Goal: Complete application form

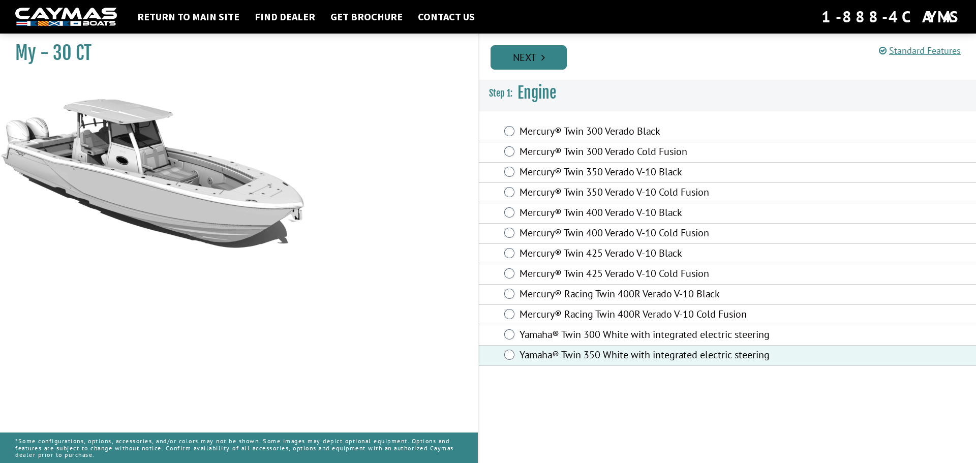
click at [530, 55] on link "Next" at bounding box center [529, 57] width 76 height 24
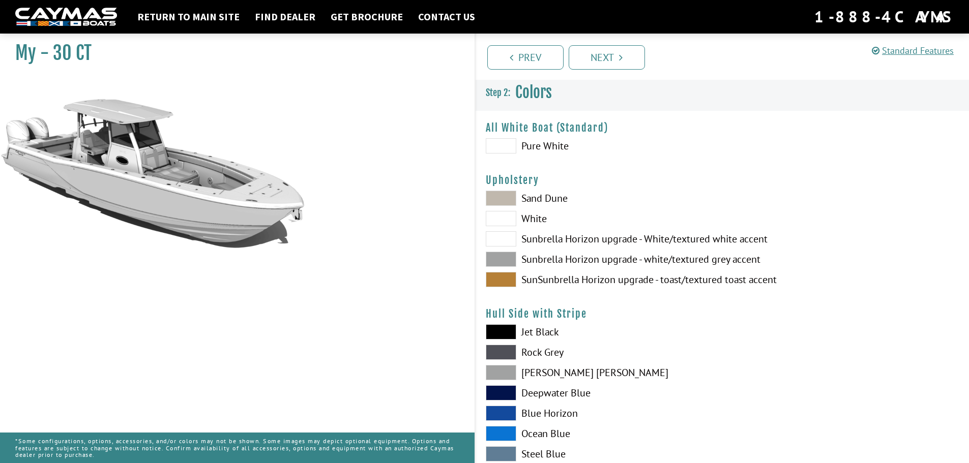
click at [505, 256] on span at bounding box center [501, 259] width 31 height 15
click at [502, 280] on span at bounding box center [501, 279] width 31 height 15
click at [505, 258] on span at bounding box center [501, 259] width 31 height 15
click at [502, 239] on span at bounding box center [501, 238] width 31 height 15
click at [502, 256] on span at bounding box center [501, 259] width 31 height 15
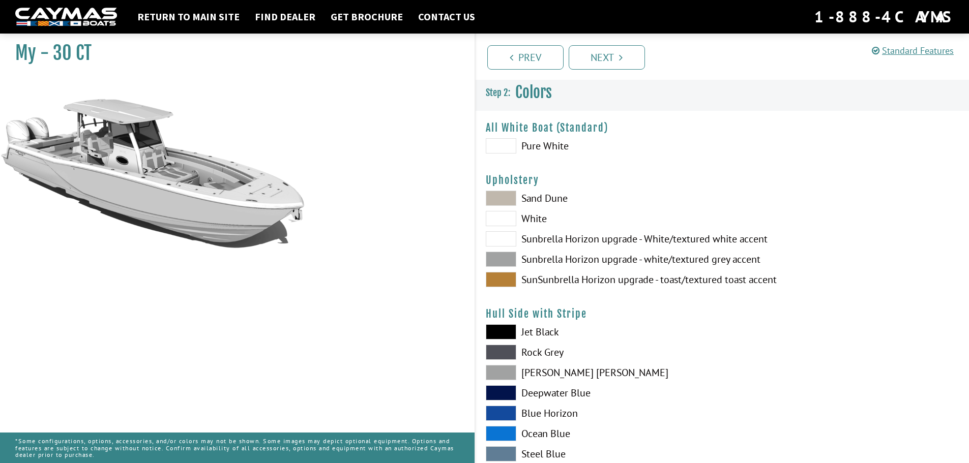
scroll to position [51, 0]
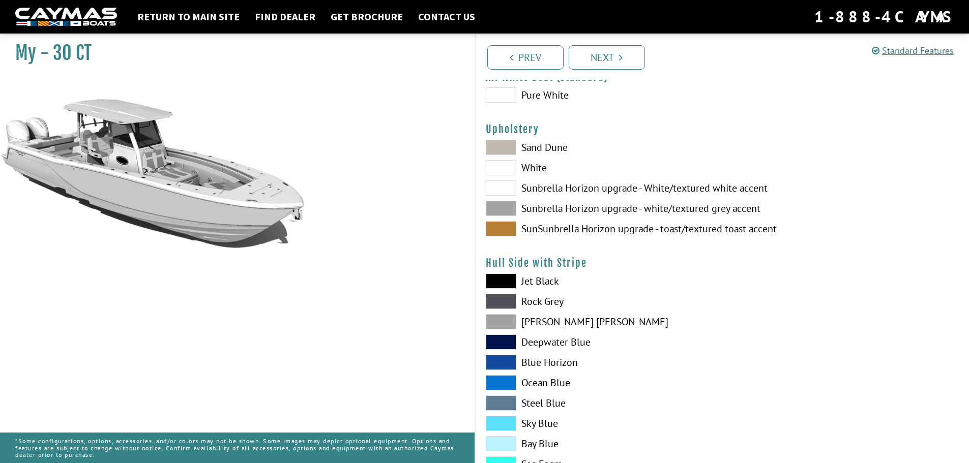
click at [512, 363] on span at bounding box center [501, 362] width 31 height 15
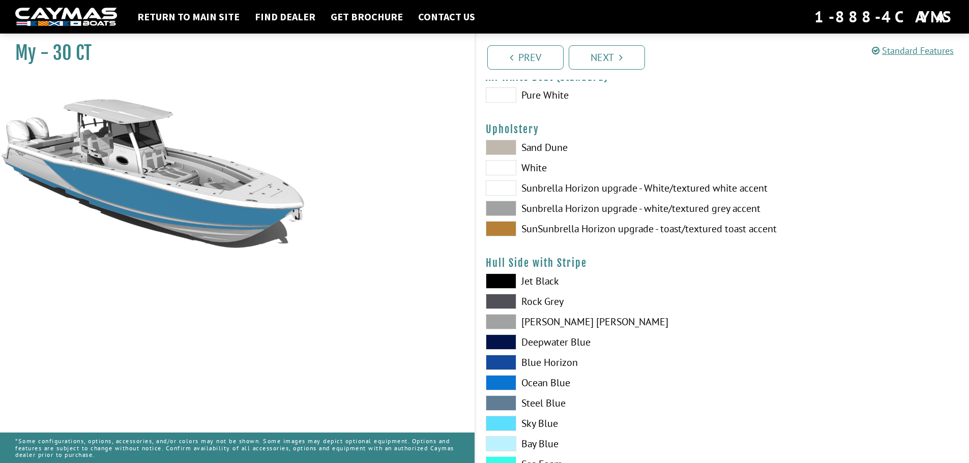
click at [502, 421] on span at bounding box center [501, 423] width 31 height 15
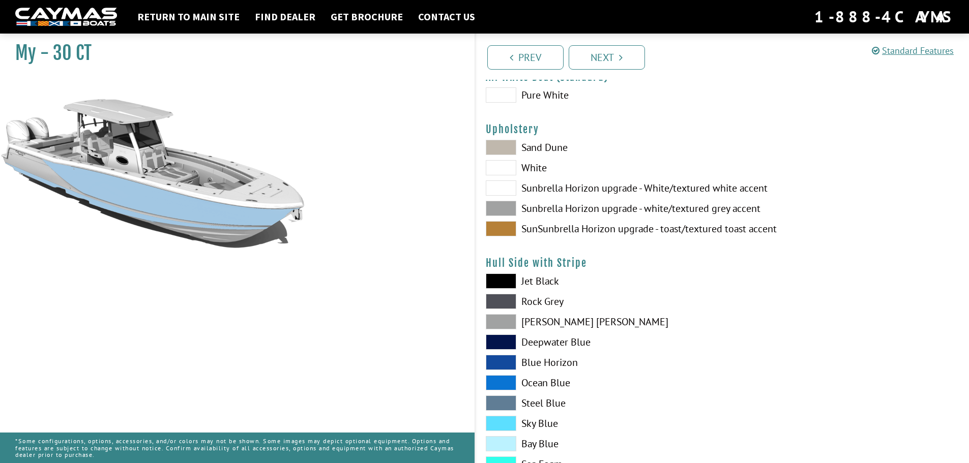
click at [496, 318] on span at bounding box center [501, 321] width 31 height 15
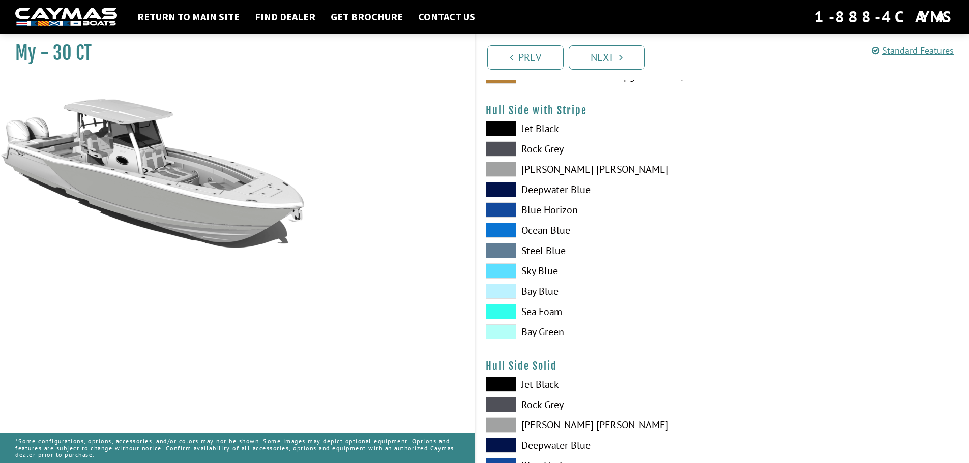
scroll to position [254, 0]
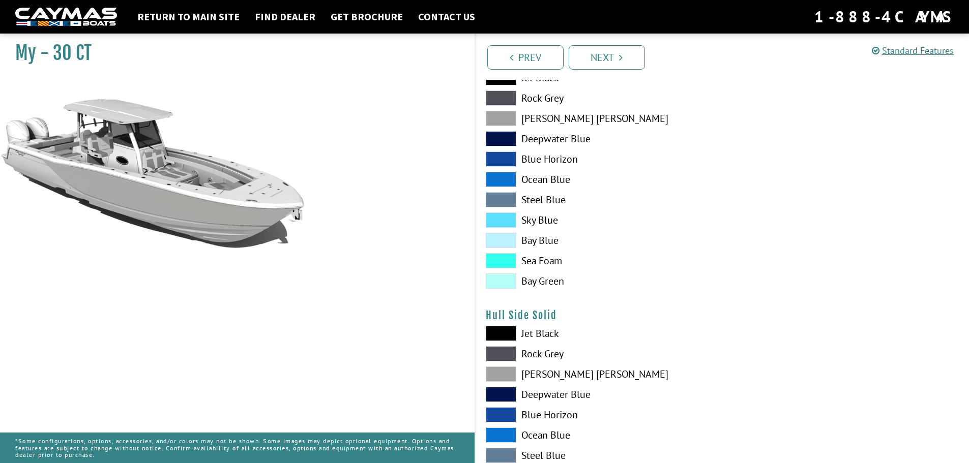
click at [499, 336] on span at bounding box center [501, 333] width 31 height 15
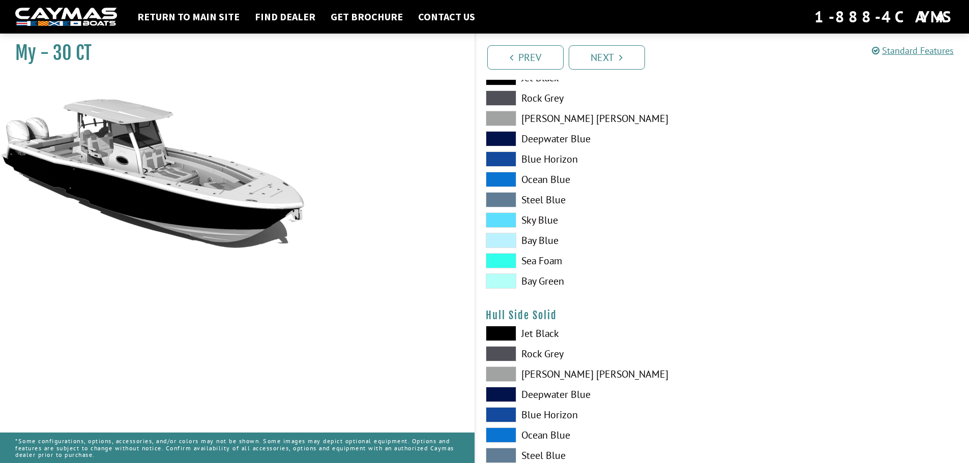
click at [499, 336] on span at bounding box center [501, 333] width 31 height 15
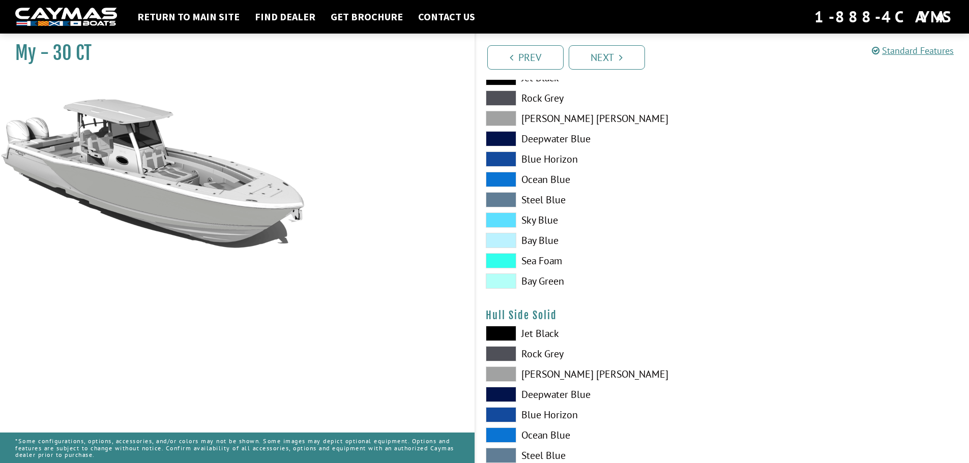
click at [506, 411] on span at bounding box center [501, 414] width 31 height 15
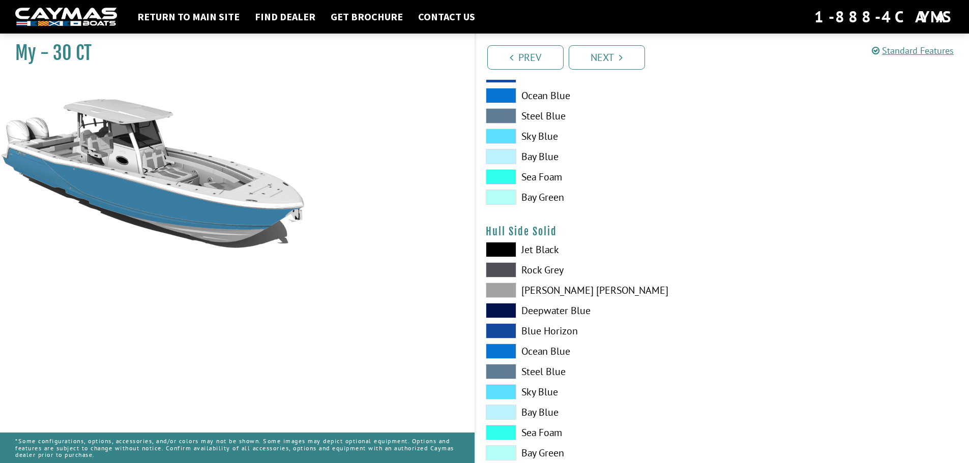
scroll to position [356, 0]
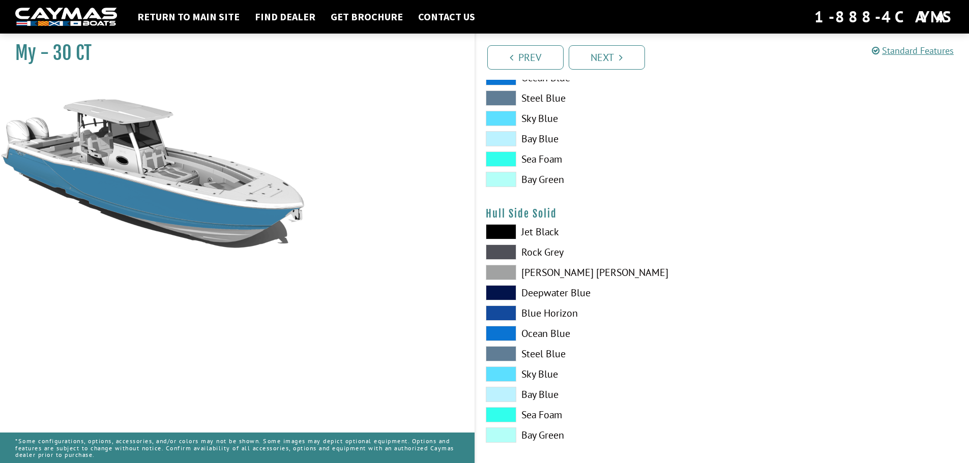
click at [506, 273] on span at bounding box center [501, 272] width 31 height 15
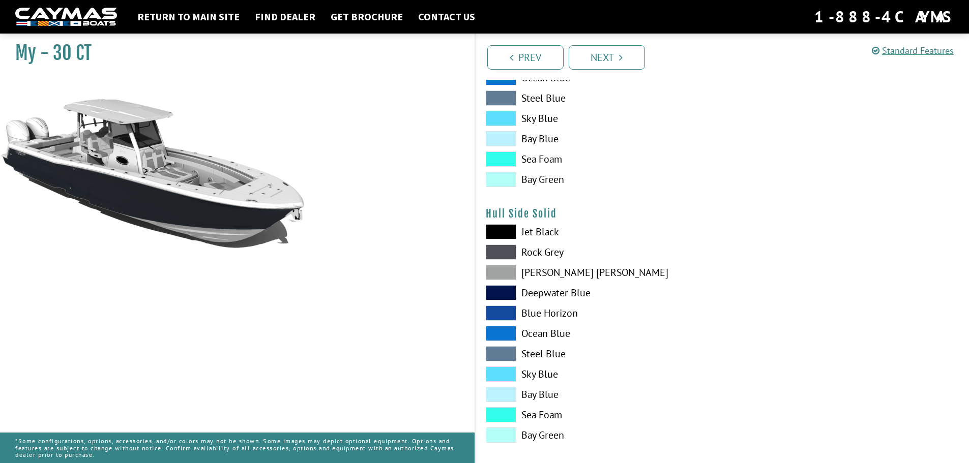
click at [497, 271] on span at bounding box center [501, 272] width 31 height 15
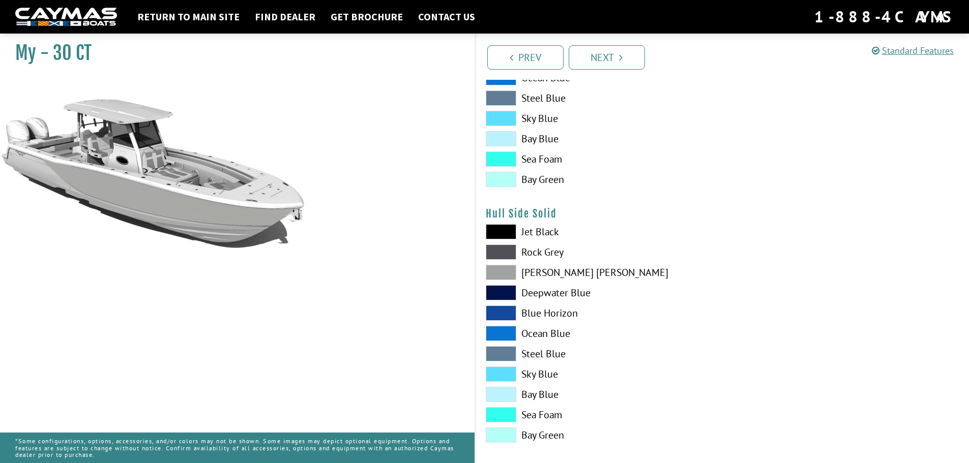
click at [497, 271] on span at bounding box center [501, 272] width 31 height 15
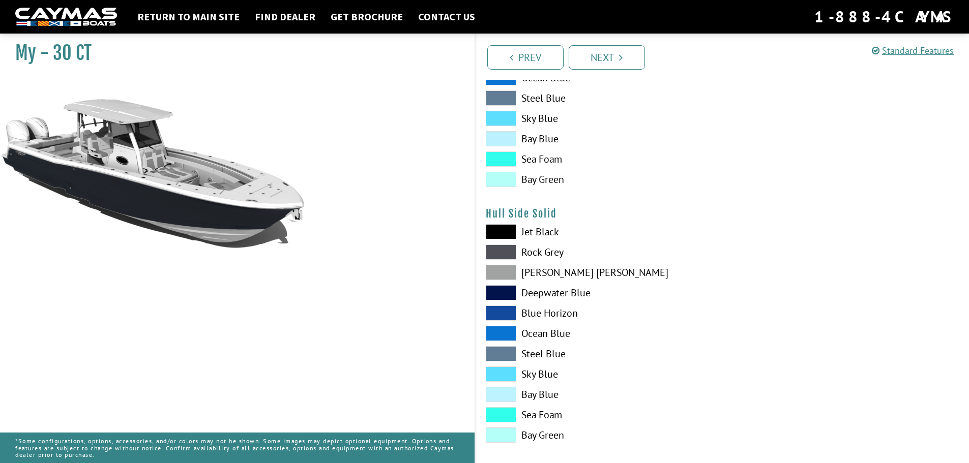
click at [497, 271] on span at bounding box center [501, 272] width 31 height 15
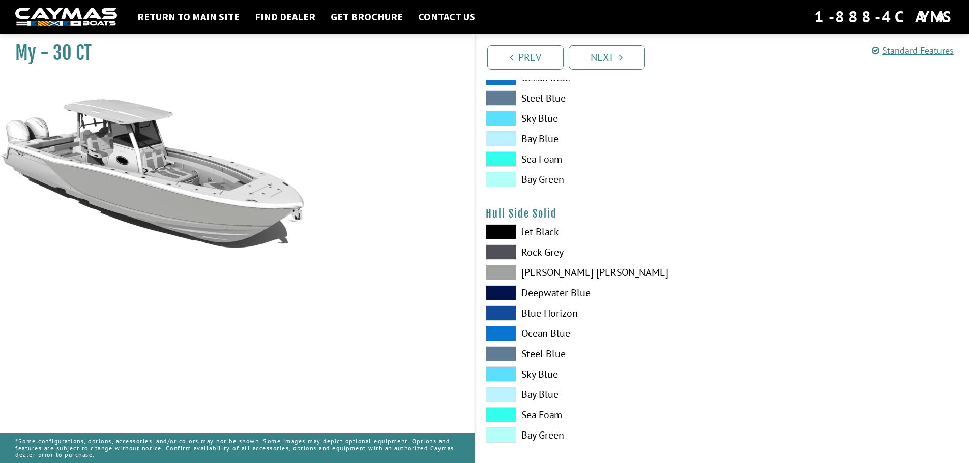
click at [497, 271] on span at bounding box center [501, 272] width 31 height 15
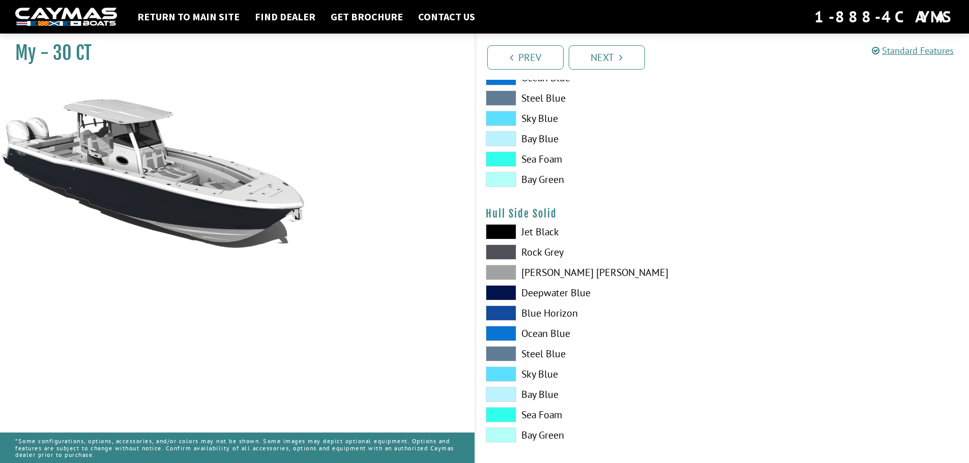
click at [501, 419] on span at bounding box center [501, 414] width 31 height 15
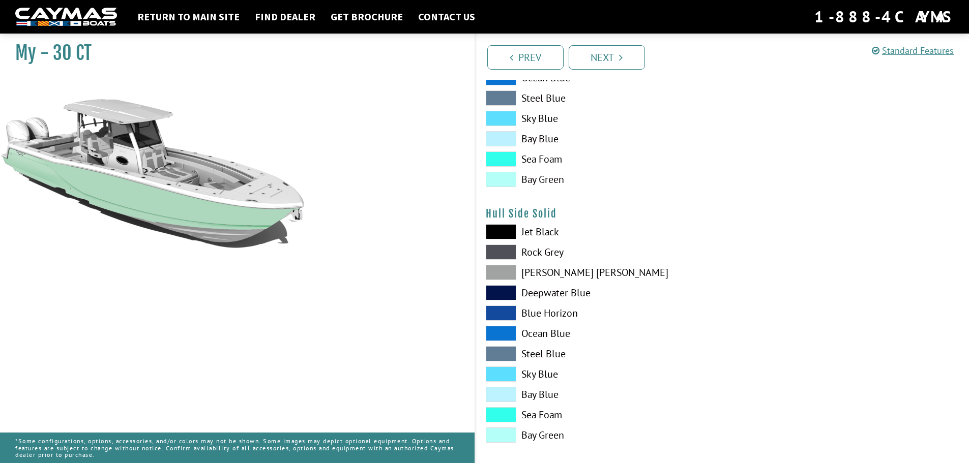
scroll to position [407, 0]
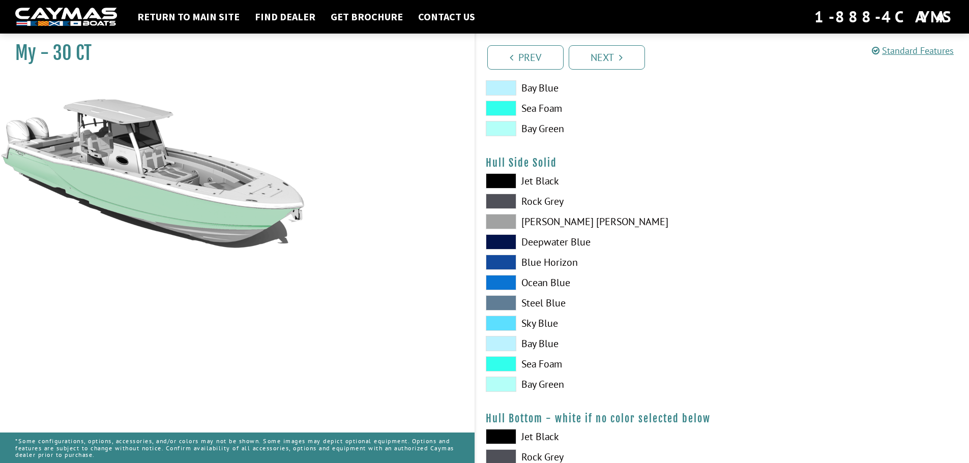
click at [507, 386] on span at bounding box center [501, 384] width 31 height 15
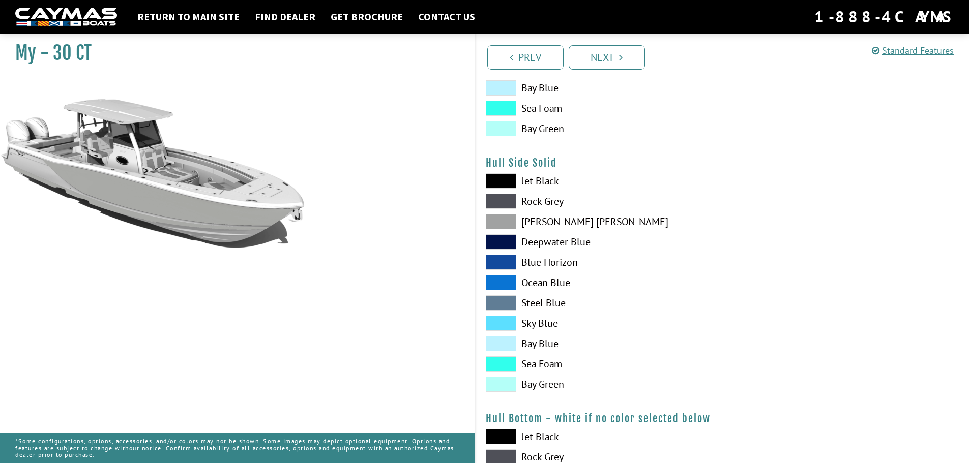
click at [507, 384] on span at bounding box center [501, 384] width 31 height 15
click at [501, 304] on span at bounding box center [501, 302] width 31 height 15
click at [500, 282] on span at bounding box center [501, 282] width 31 height 15
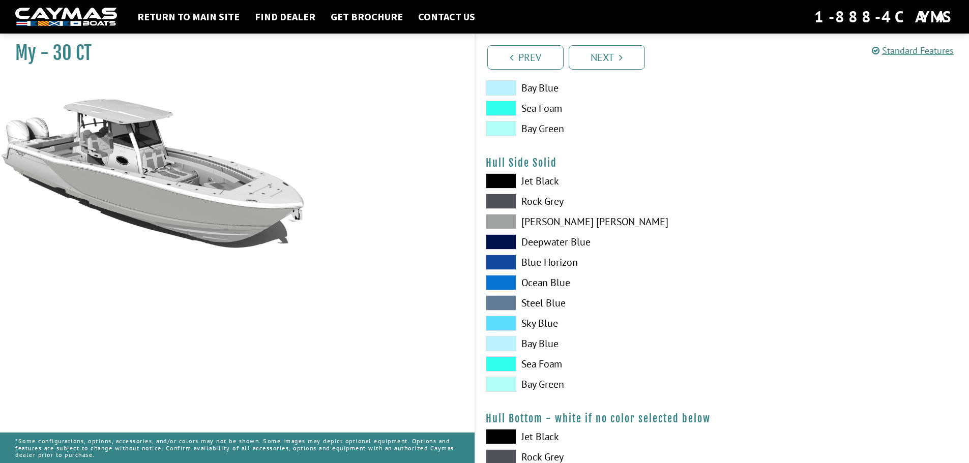
click at [507, 259] on span at bounding box center [501, 262] width 31 height 15
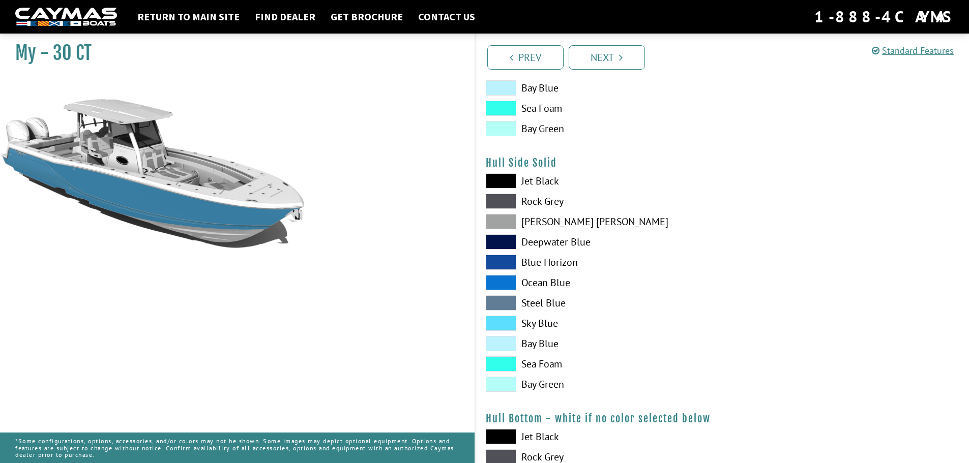
click at [498, 218] on span at bounding box center [501, 221] width 31 height 15
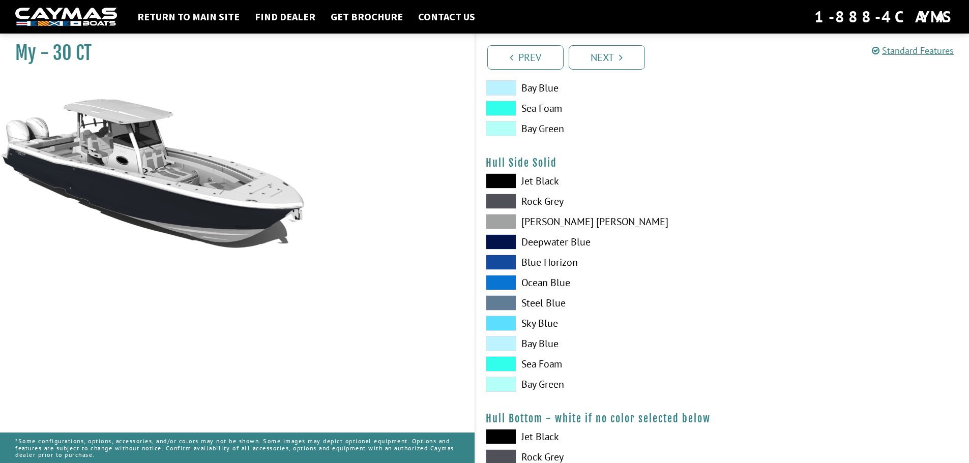
click at [498, 218] on span at bounding box center [501, 221] width 31 height 15
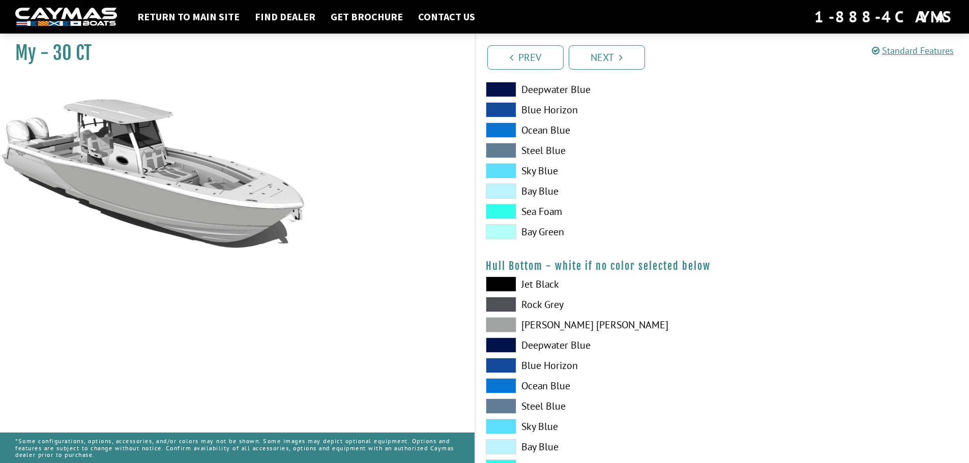
scroll to position [610, 0]
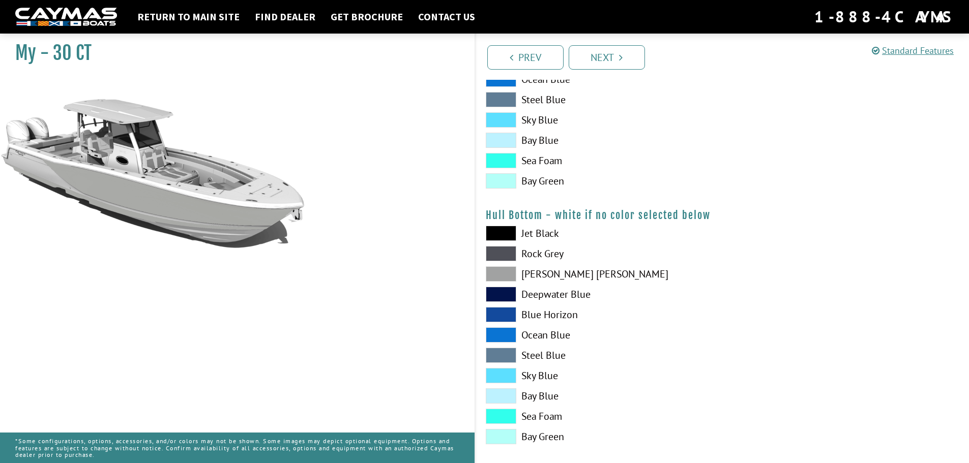
click at [507, 272] on span at bounding box center [501, 273] width 31 height 15
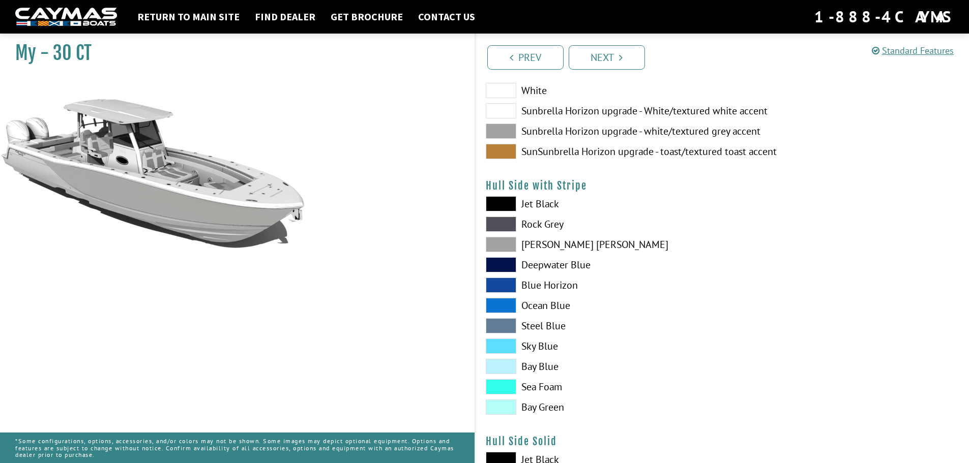
scroll to position [102, 0]
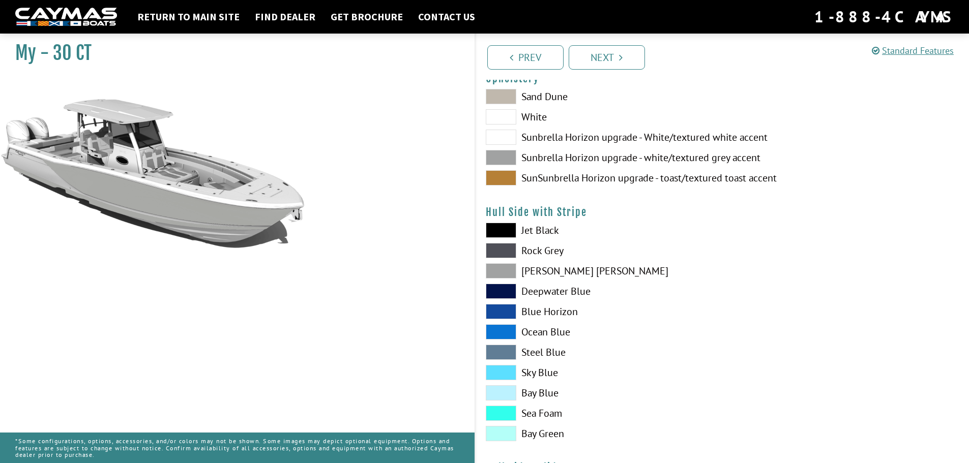
click at [514, 267] on span at bounding box center [501, 270] width 31 height 15
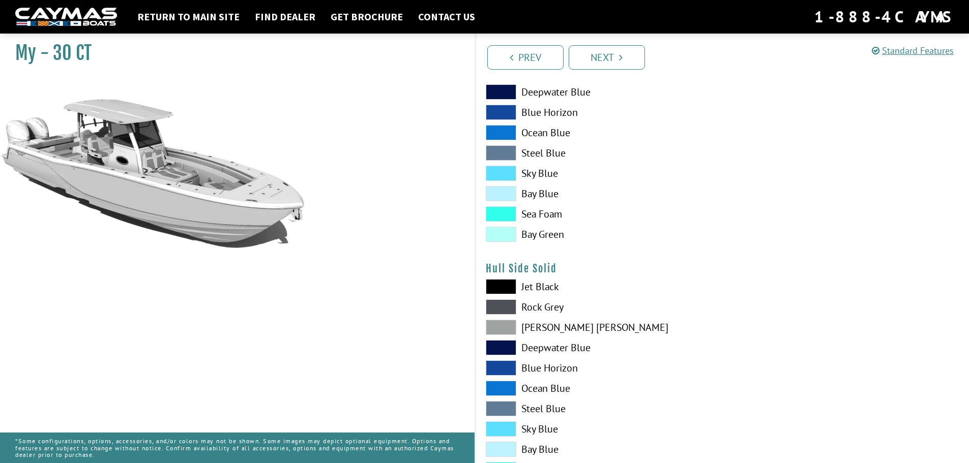
scroll to position [305, 0]
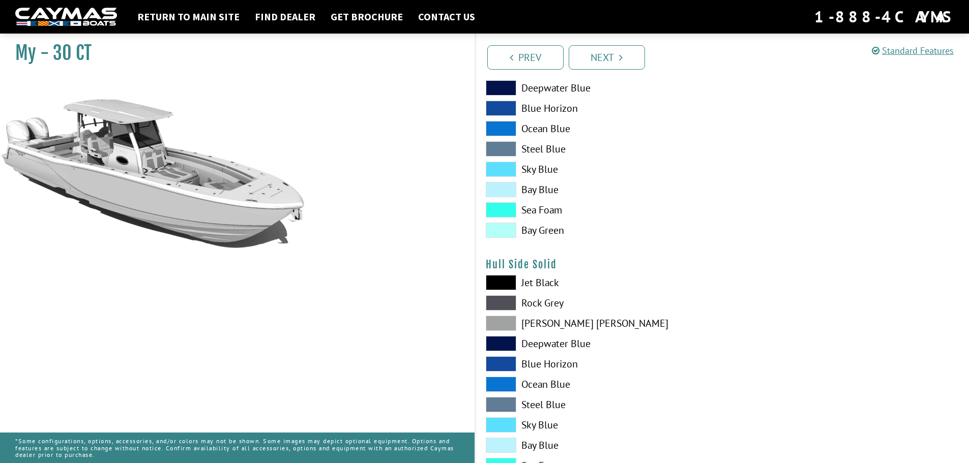
click at [505, 322] on span at bounding box center [501, 323] width 31 height 15
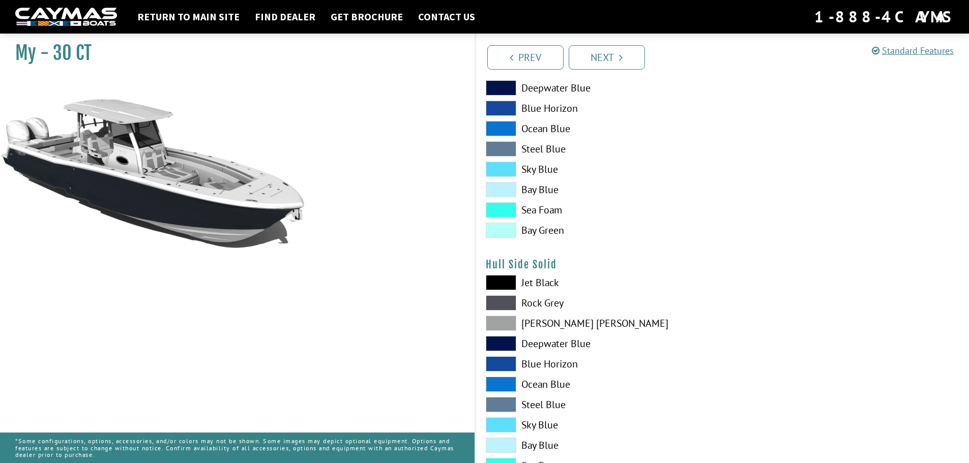
click at [505, 322] on span at bounding box center [501, 323] width 31 height 15
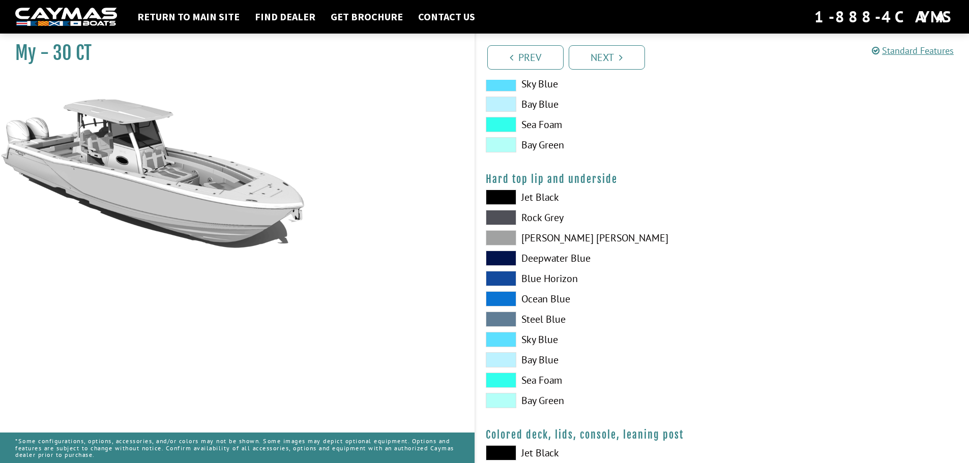
scroll to position [915, 0]
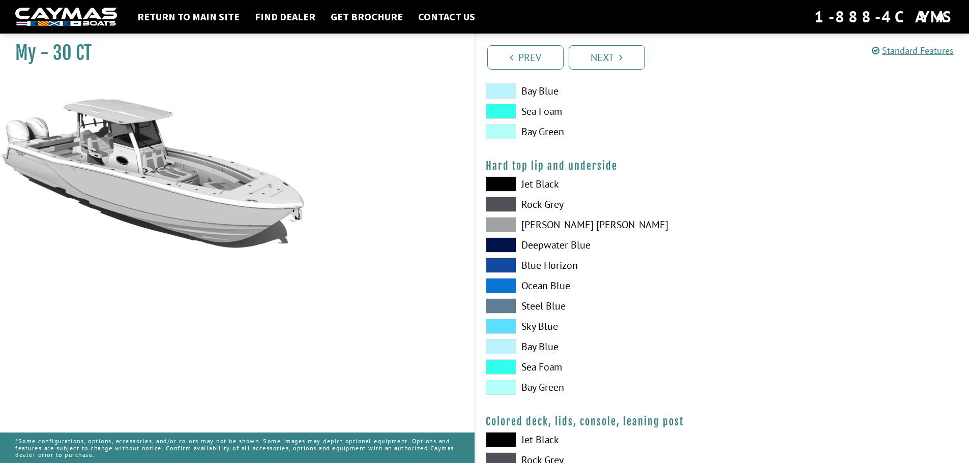
click at [505, 328] on span at bounding box center [501, 326] width 31 height 15
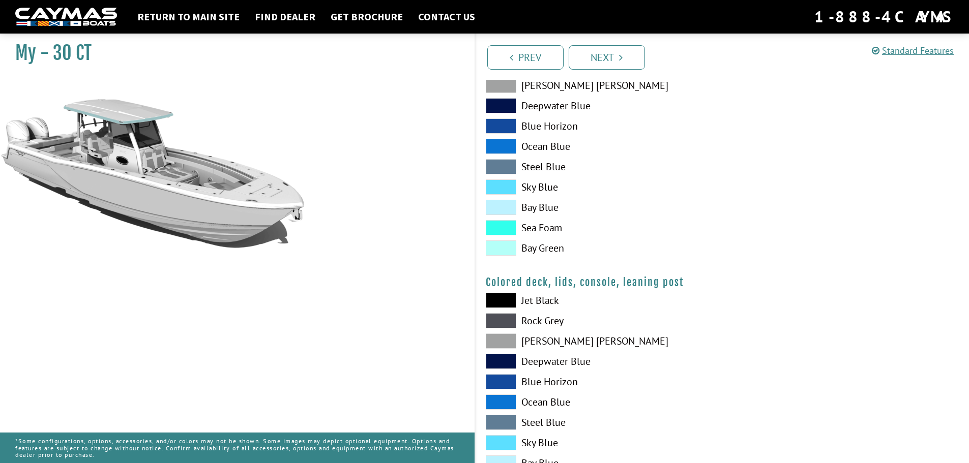
scroll to position [1068, 0]
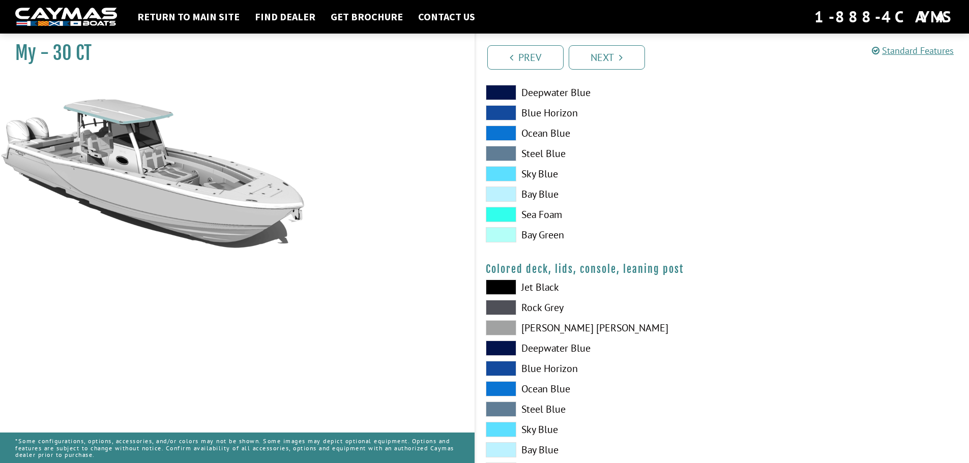
click at [508, 285] on span at bounding box center [501, 287] width 31 height 15
click at [505, 286] on span at bounding box center [501, 287] width 31 height 15
click at [501, 370] on span at bounding box center [501, 368] width 31 height 15
click at [502, 369] on span at bounding box center [501, 368] width 31 height 15
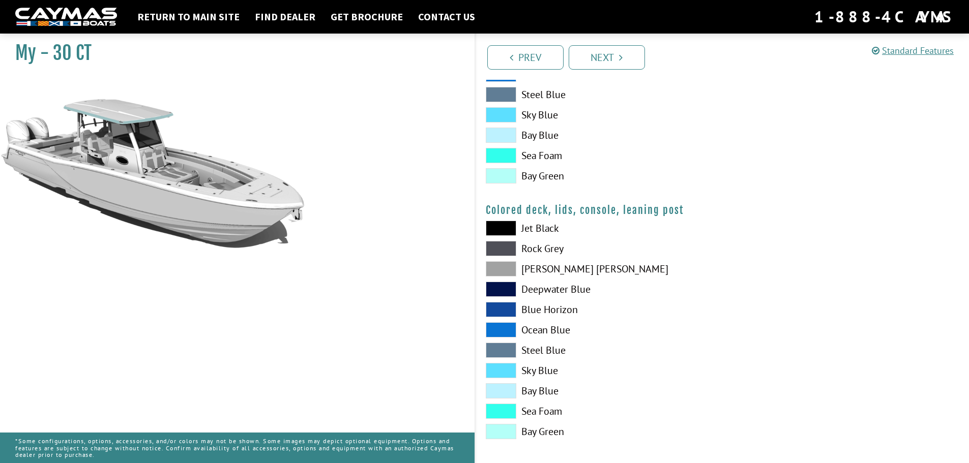
scroll to position [1132, 0]
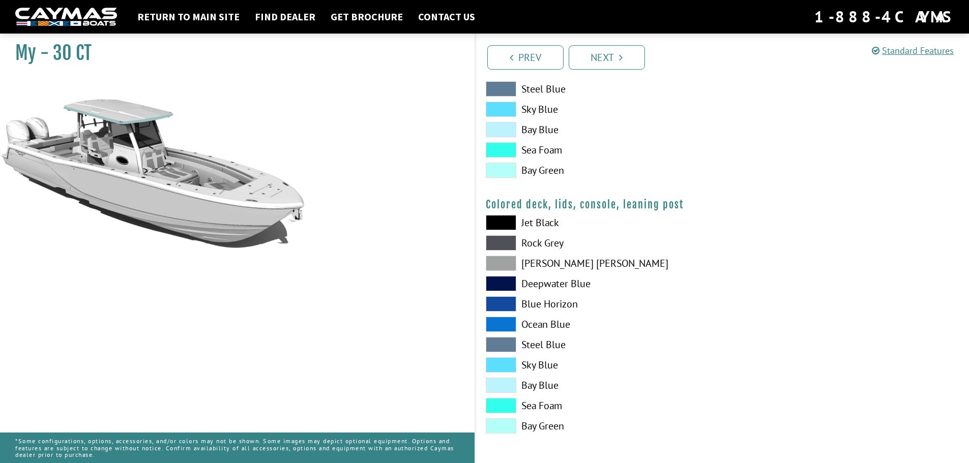
click at [494, 406] on span at bounding box center [501, 405] width 31 height 15
click at [492, 219] on span at bounding box center [501, 222] width 31 height 15
click at [612, 58] on link "Next" at bounding box center [606, 57] width 76 height 24
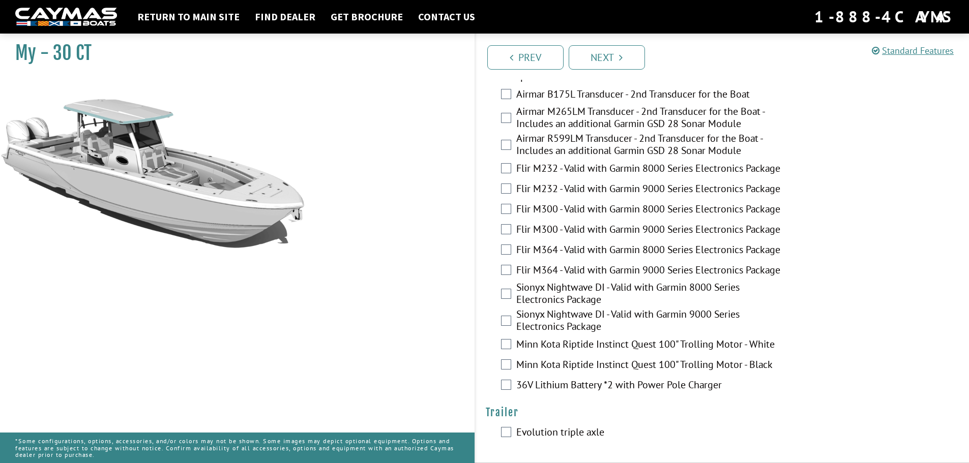
scroll to position [2109, 0]
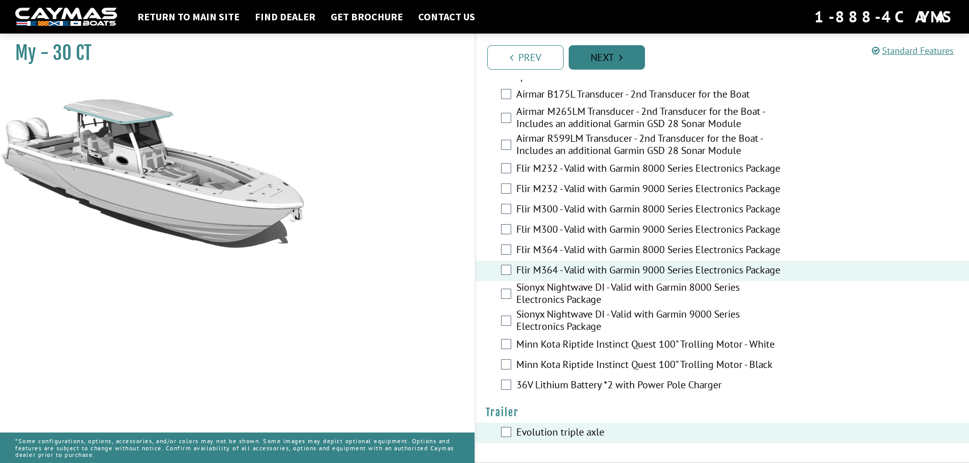
click at [605, 63] on link "Next" at bounding box center [606, 57] width 76 height 24
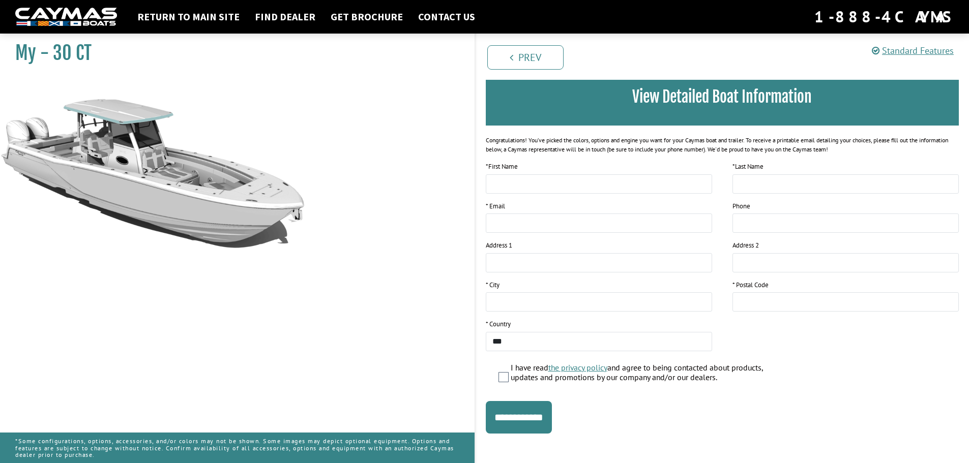
scroll to position [83, 0]
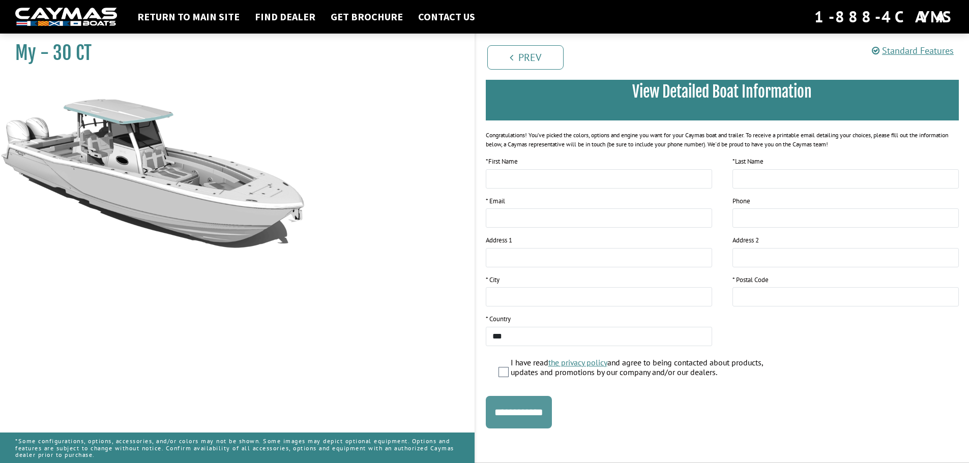
click at [536, 413] on input "**********" at bounding box center [519, 412] width 66 height 33
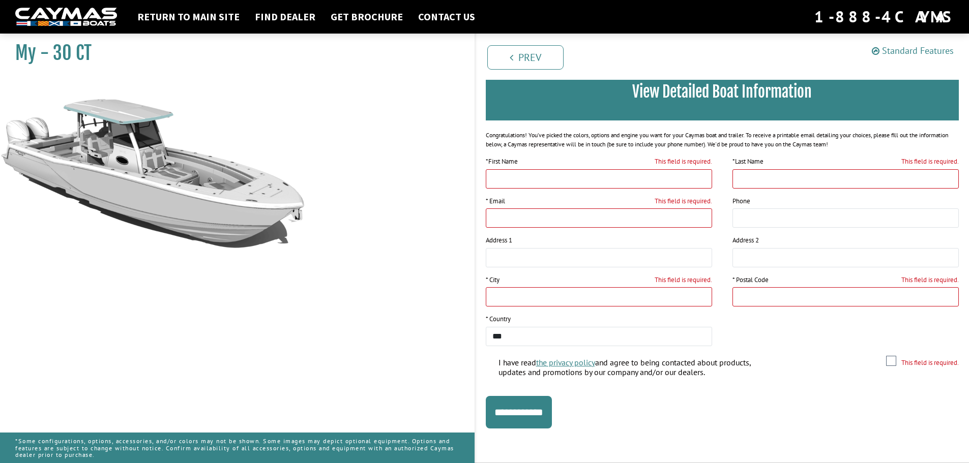
click at [907, 52] on link "Standard Features" at bounding box center [913, 51] width 82 height 12
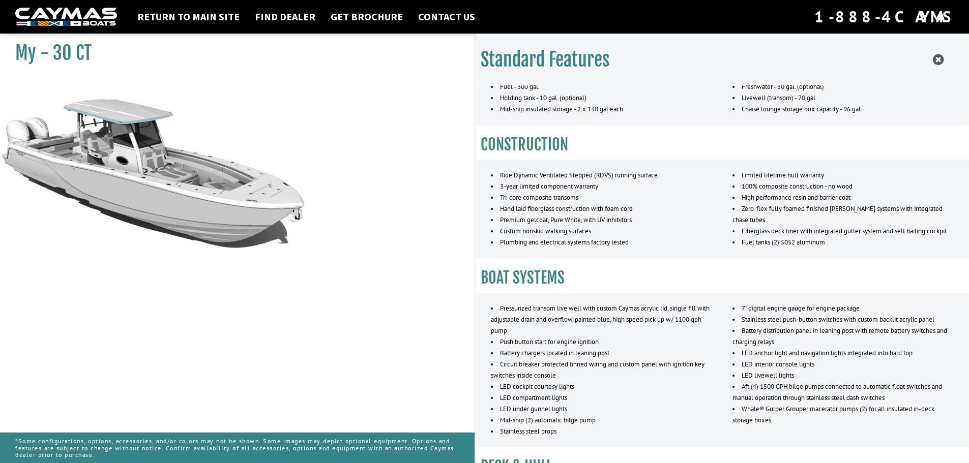
scroll to position [102, 0]
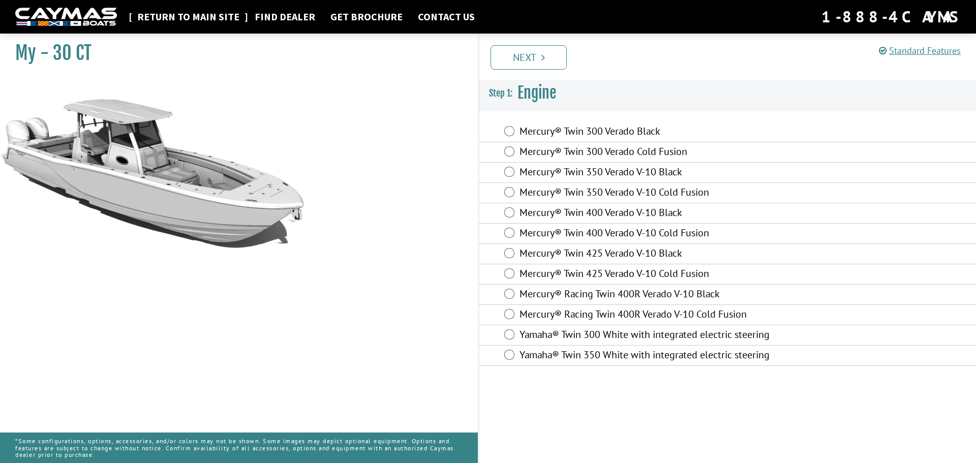
click at [204, 20] on link "Return to main site" at bounding box center [188, 16] width 112 height 13
